Goal: Information Seeking & Learning: Learn about a topic

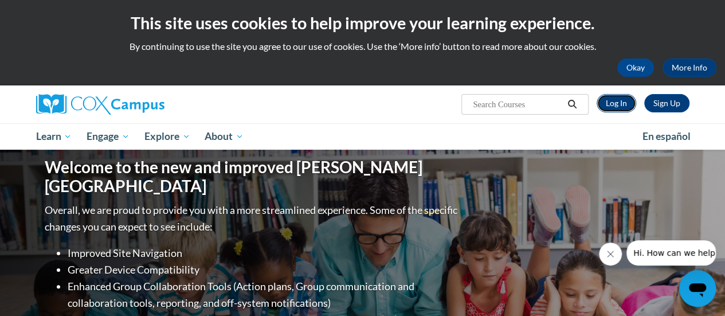
click at [621, 103] on link "Log In" at bounding box center [616, 103] width 40 height 18
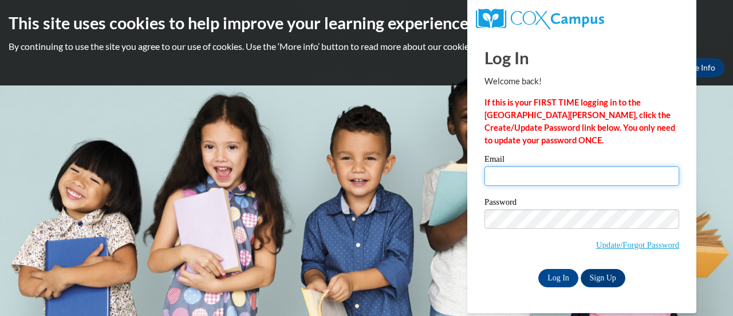
click at [525, 178] on input "Email" at bounding box center [582, 175] width 195 height 19
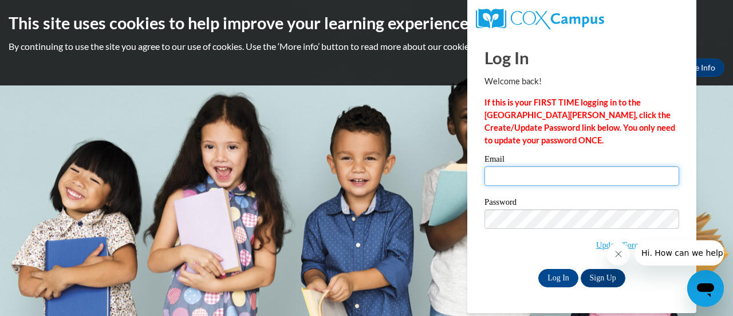
type input "cscaffidi@wbsd-schools.org"
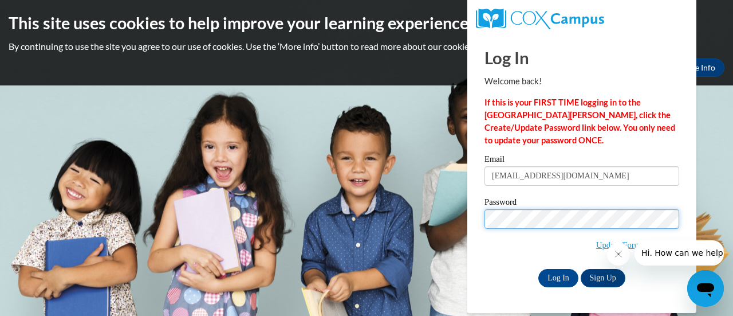
click at [538, 269] on input "Log In" at bounding box center [558, 278] width 40 height 18
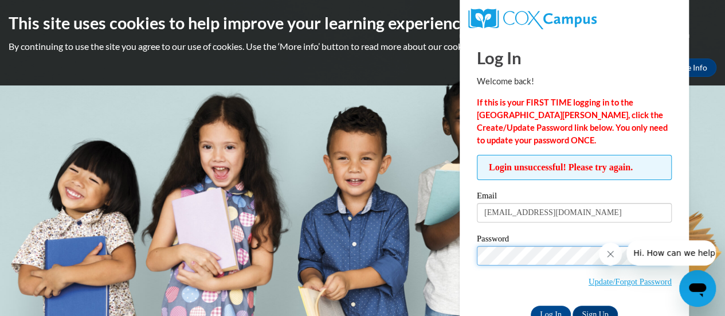
click at [530, 305] on input "Log In" at bounding box center [550, 314] width 40 height 18
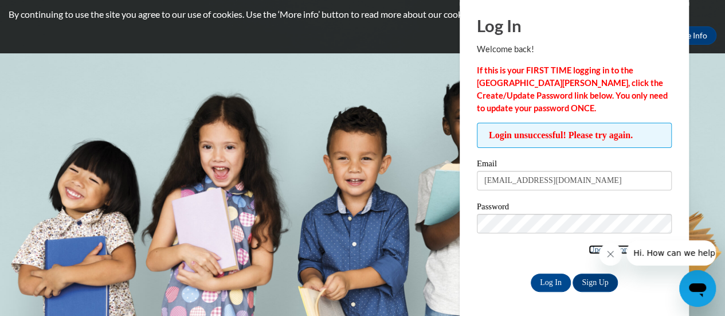
click at [591, 247] on link "Update/Forgot Password" at bounding box center [629, 249] width 83 height 9
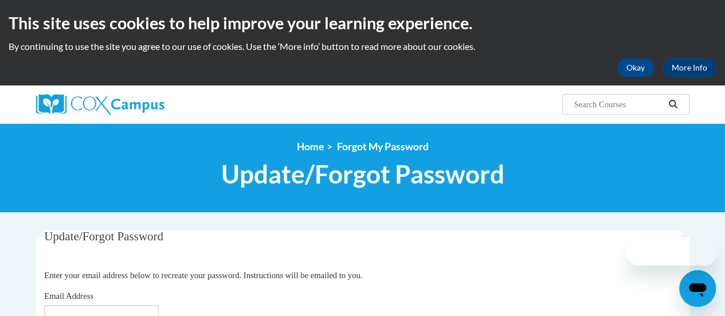
scroll to position [57, 0]
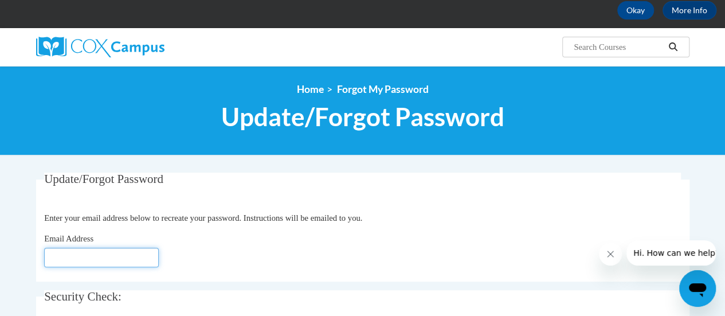
click at [144, 259] on input "Email Address" at bounding box center [101, 256] width 115 height 19
type input "[EMAIL_ADDRESS][DOMAIN_NAME]"
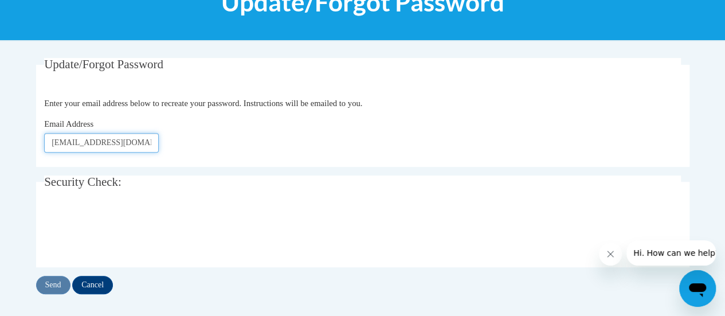
scroll to position [229, 0]
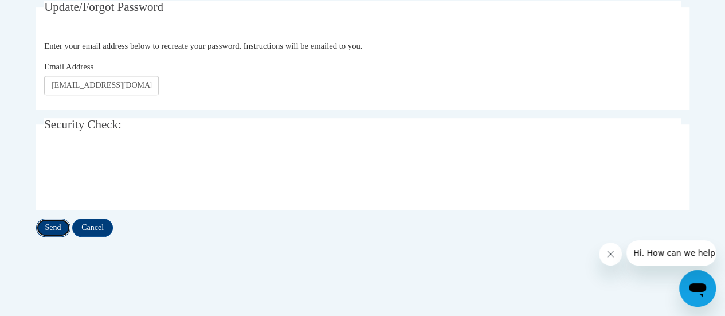
click at [57, 227] on input "Send" at bounding box center [53, 227] width 34 height 18
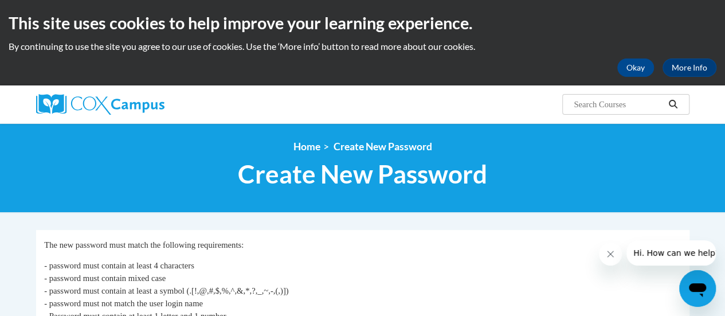
scroll to position [115, 0]
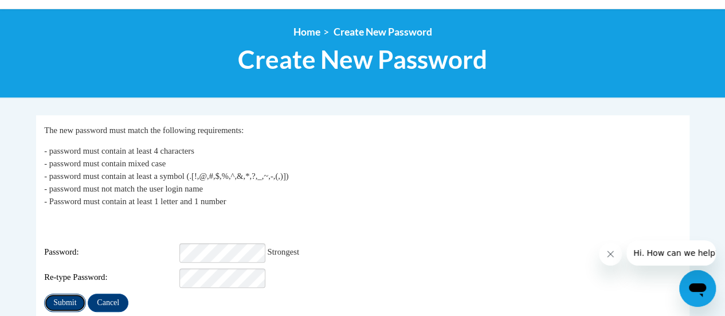
click at [64, 296] on input "Submit" at bounding box center [64, 302] width 41 height 18
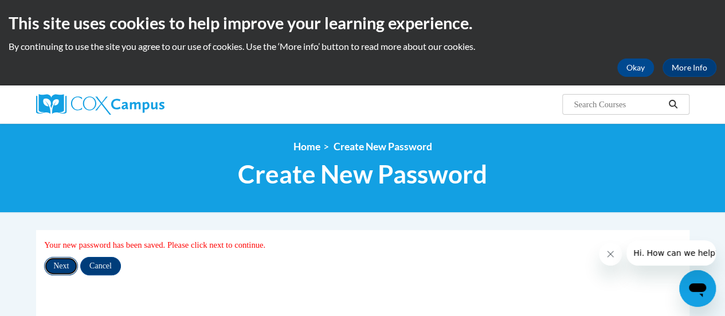
click at [66, 266] on input "Next" at bounding box center [61, 266] width 34 height 18
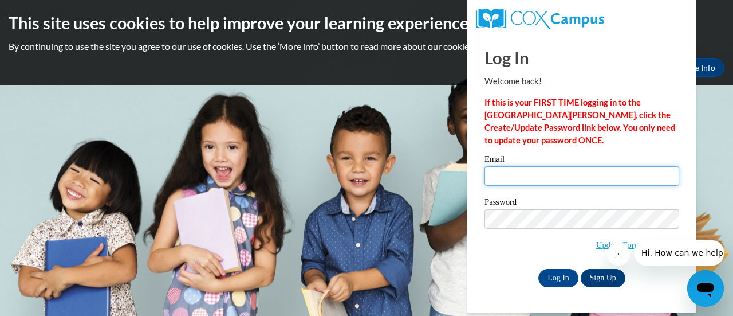
click at [558, 184] on input "Email" at bounding box center [582, 175] width 195 height 19
type input "cscaffidi@wbsd-schools.org"
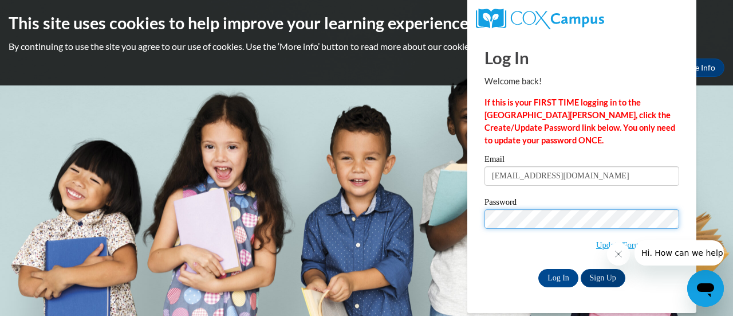
click at [538, 269] on input "Log In" at bounding box center [558, 278] width 40 height 18
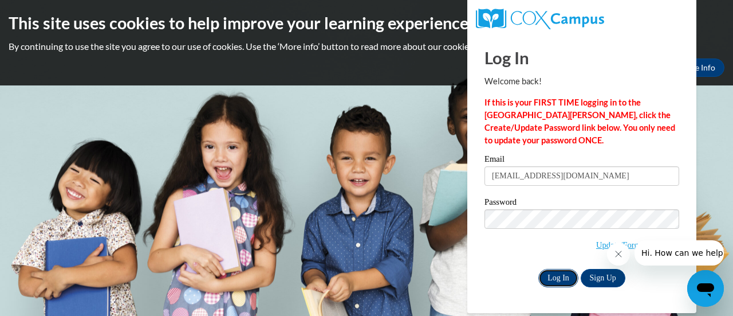
click at [554, 278] on input "Log In" at bounding box center [558, 278] width 40 height 18
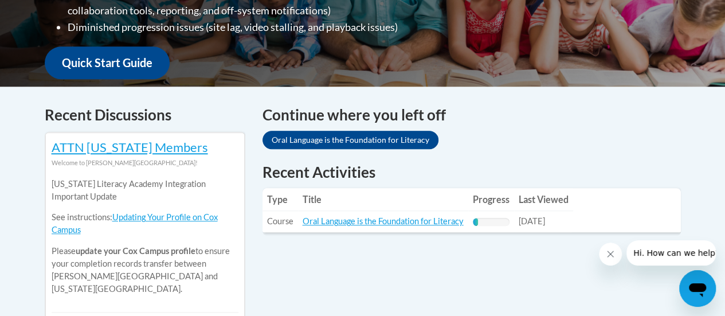
scroll to position [458, 0]
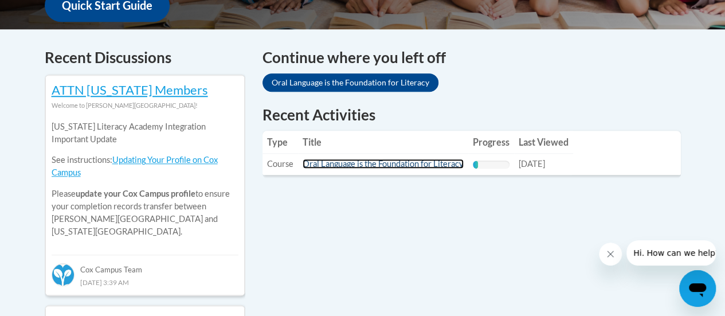
click at [367, 166] on link "Oral Language is the Foundation for Literacy" at bounding box center [382, 164] width 161 height 10
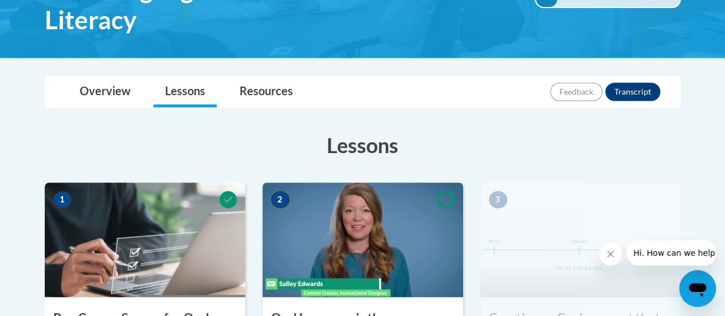
scroll to position [286, 0]
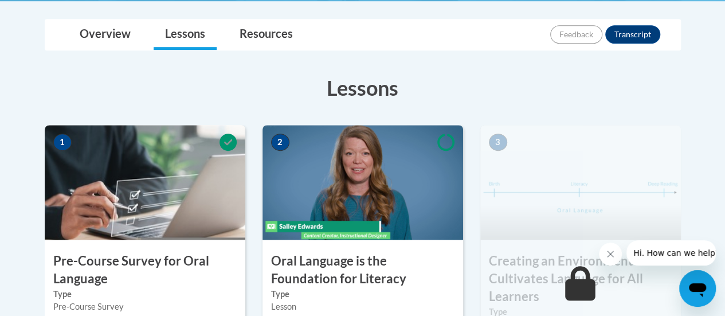
click at [218, 80] on h3 "Lessons" at bounding box center [363, 87] width 636 height 29
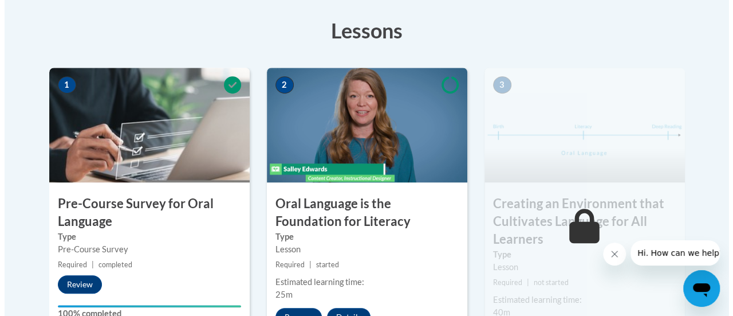
scroll to position [458, 0]
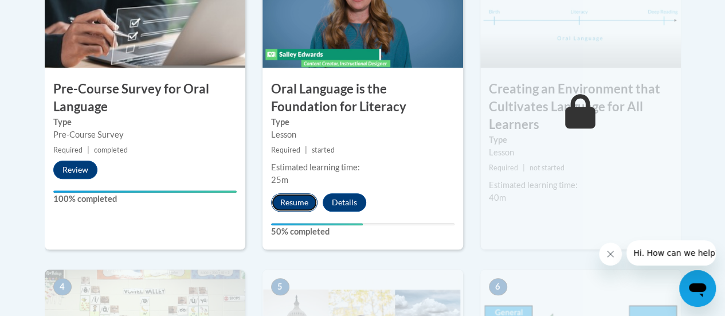
click at [299, 200] on button "Resume" at bounding box center [294, 202] width 46 height 18
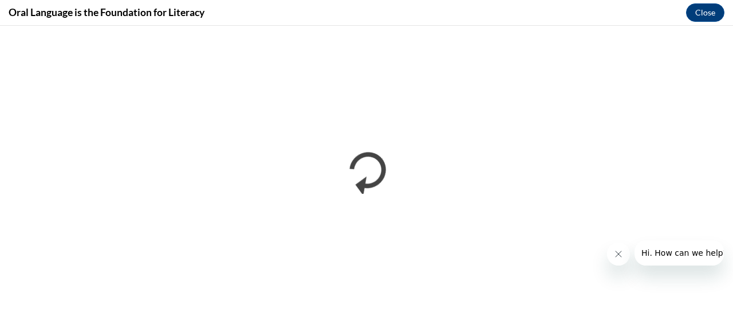
scroll to position [0, 0]
click at [615, 252] on icon "Close message from company" at bounding box center [617, 253] width 9 height 9
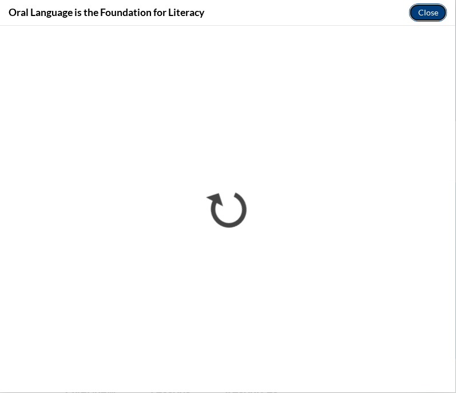
click at [428, 12] on button "Close" at bounding box center [429, 12] width 38 height 18
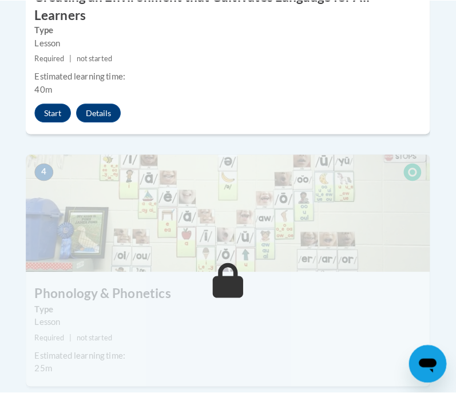
scroll to position [1002, 0]
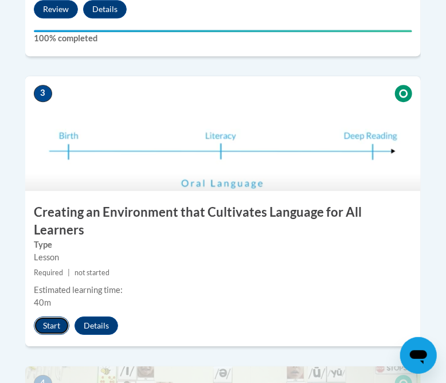
click at [46, 315] on button "Start" at bounding box center [52, 325] width 36 height 18
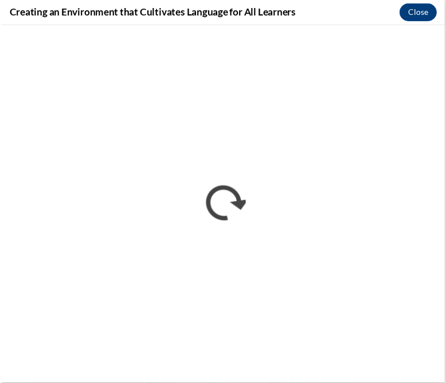
scroll to position [0, 0]
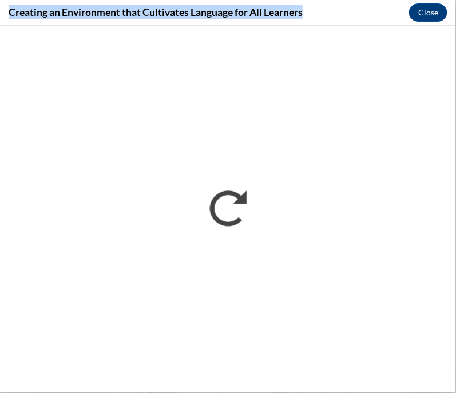
drag, startPoint x: 322, startPoint y: 10, endPoint x: -1, endPoint y: -34, distance: 326.0
copy body "Cox Campus For Educators Families Community Leaders About Cox Campus FAQs Terms…"
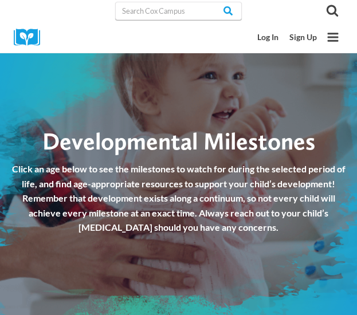
checkbox input "true"
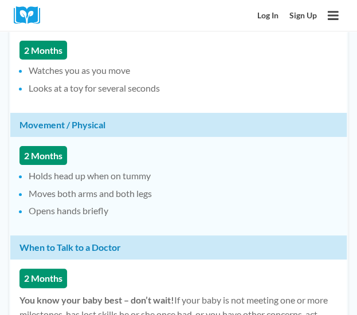
scroll to position [1317, 0]
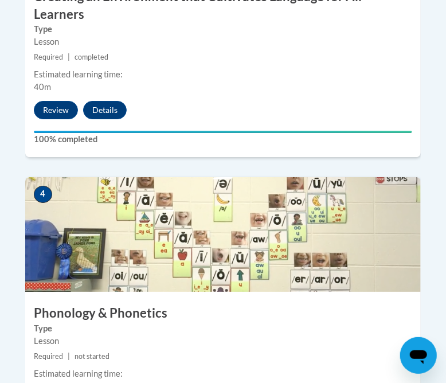
scroll to position [1289, 0]
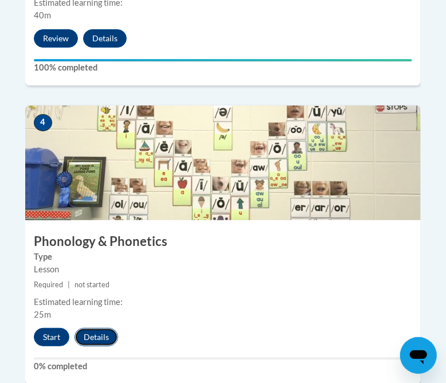
click at [92, 328] on button "Details" at bounding box center [96, 337] width 44 height 18
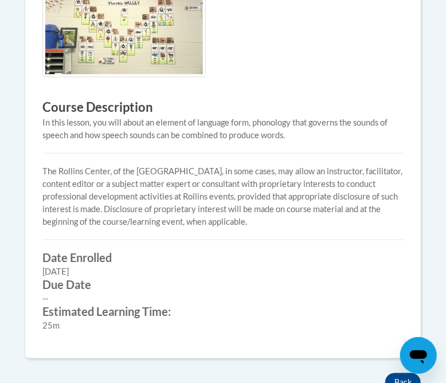
scroll to position [501, 0]
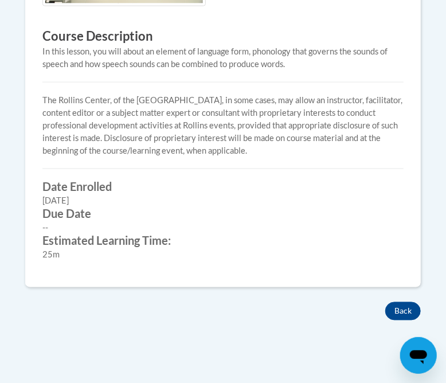
click at [396, 298] on div "Course Description In this lesson, you will about an element of language form, …" at bounding box center [222, 98] width 395 height 407
click at [397, 305] on button "Back" at bounding box center [403, 311] width 36 height 18
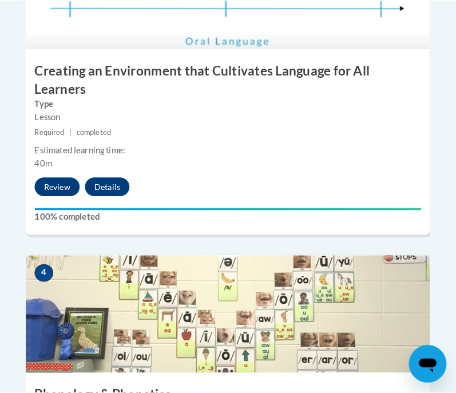
scroll to position [1217, 0]
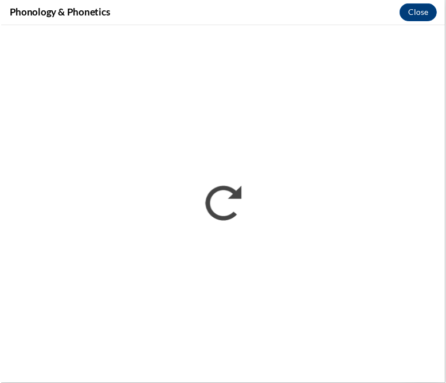
scroll to position [0, 0]
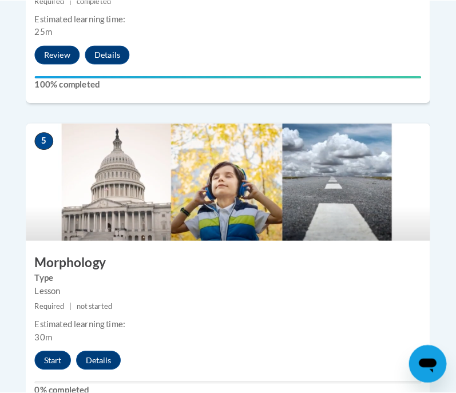
scroll to position [1644, 0]
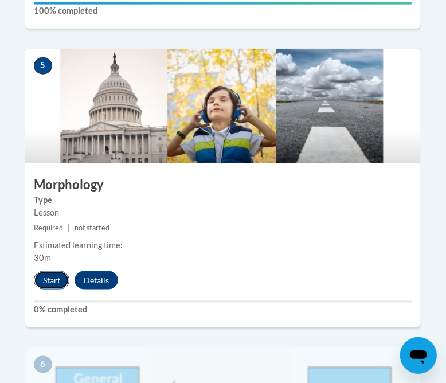
click at [44, 271] on button "Start" at bounding box center [52, 280] width 36 height 18
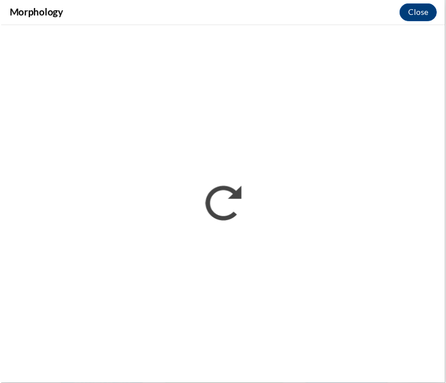
scroll to position [0, 0]
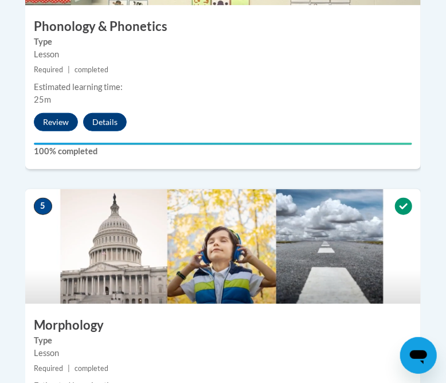
scroll to position [1789, 0]
